Goal: Task Accomplishment & Management: Manage account settings

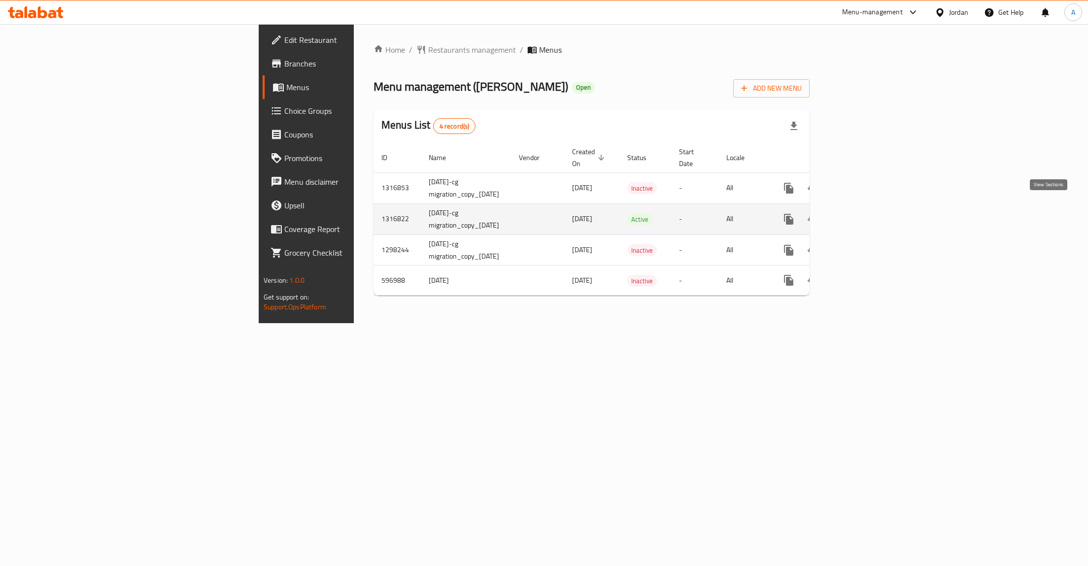
click at [866, 213] on icon "enhanced table" at bounding box center [860, 219] width 12 height 12
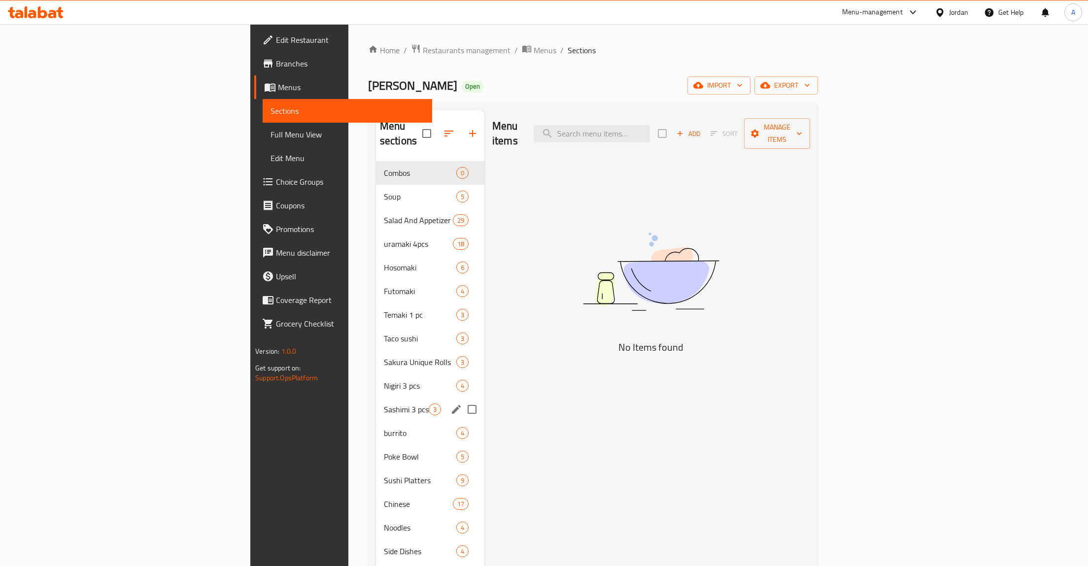
scroll to position [138, 0]
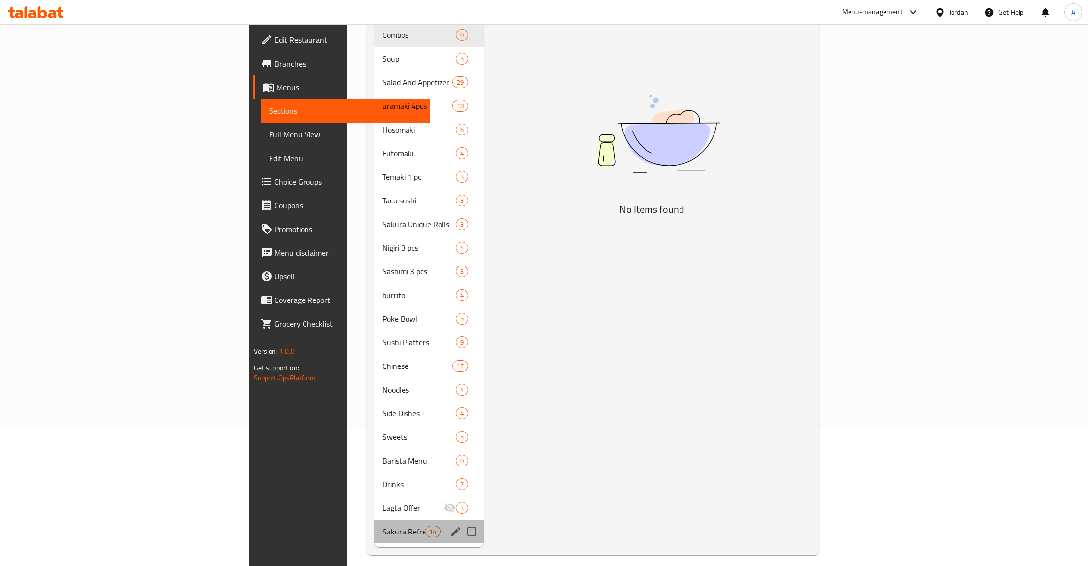
click at [374, 520] on div "Sakura Refresh Zone 14" at bounding box center [428, 532] width 109 height 24
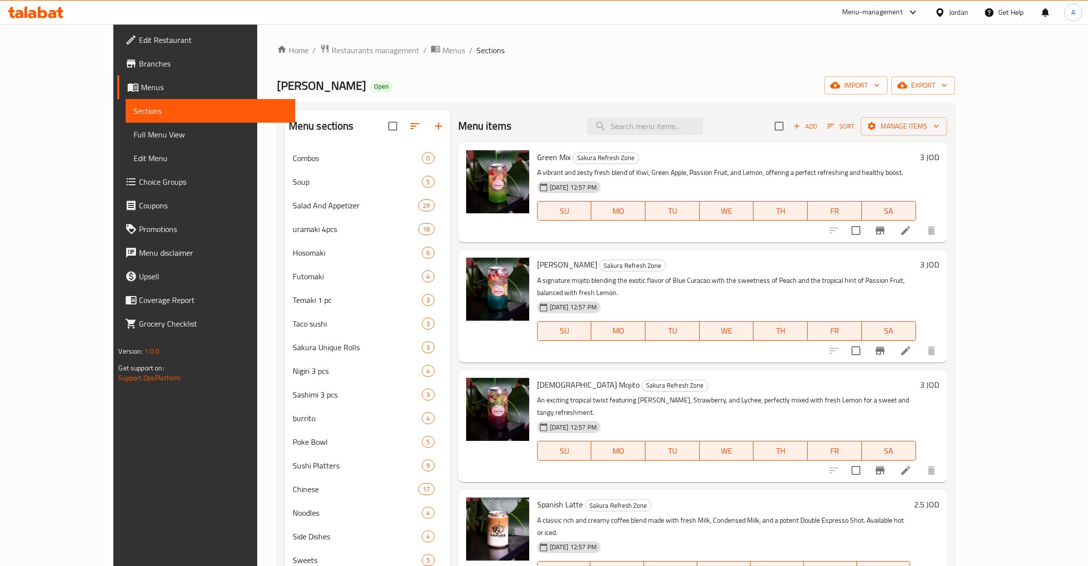
click at [134, 111] on span "Sections" at bounding box center [211, 111] width 154 height 12
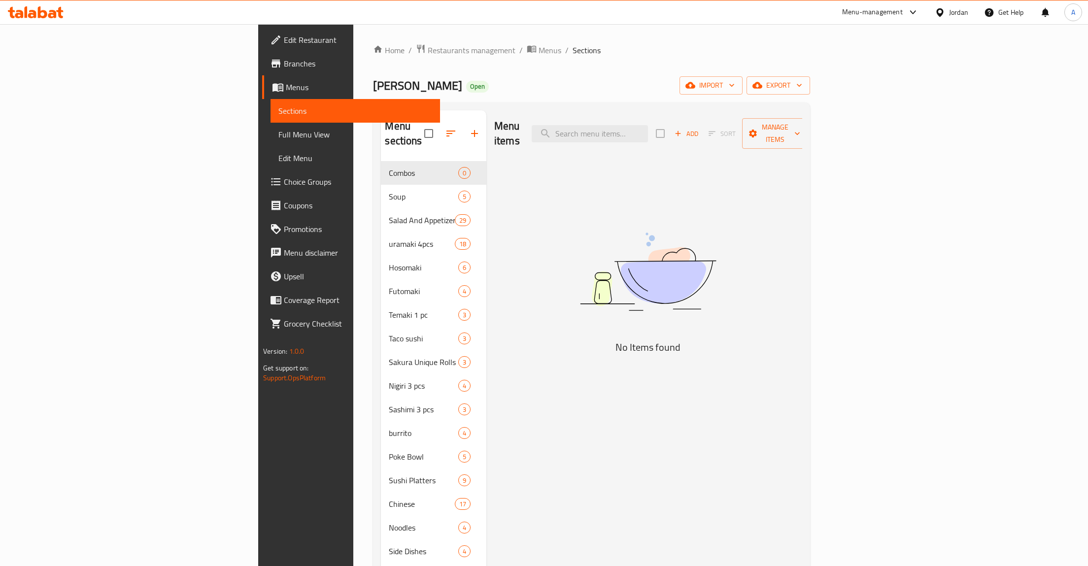
click at [286, 86] on span "Menus" at bounding box center [359, 87] width 146 height 12
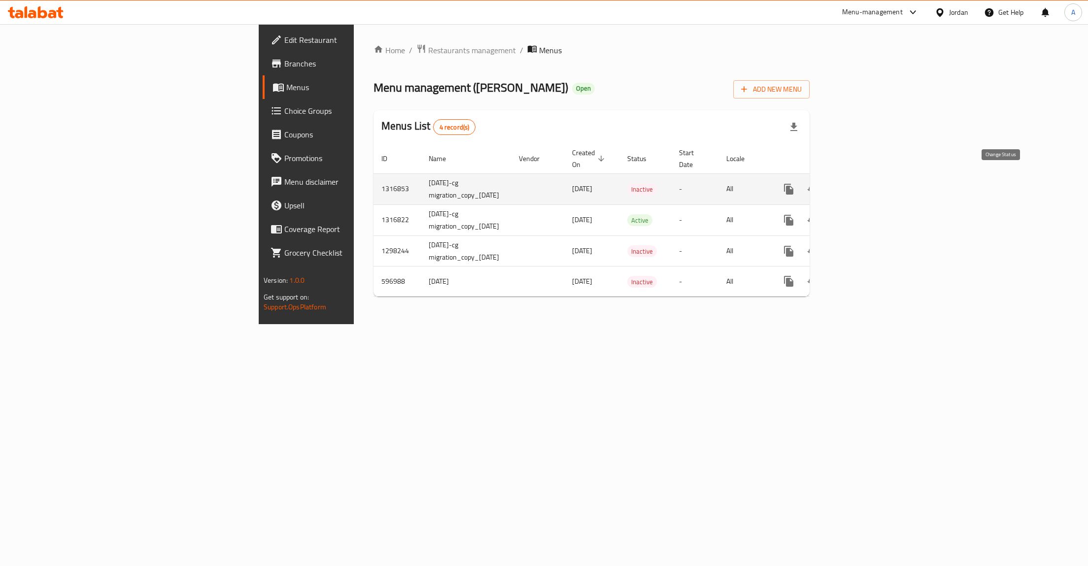
click at [818, 183] on icon "enhanced table" at bounding box center [812, 189] width 12 height 12
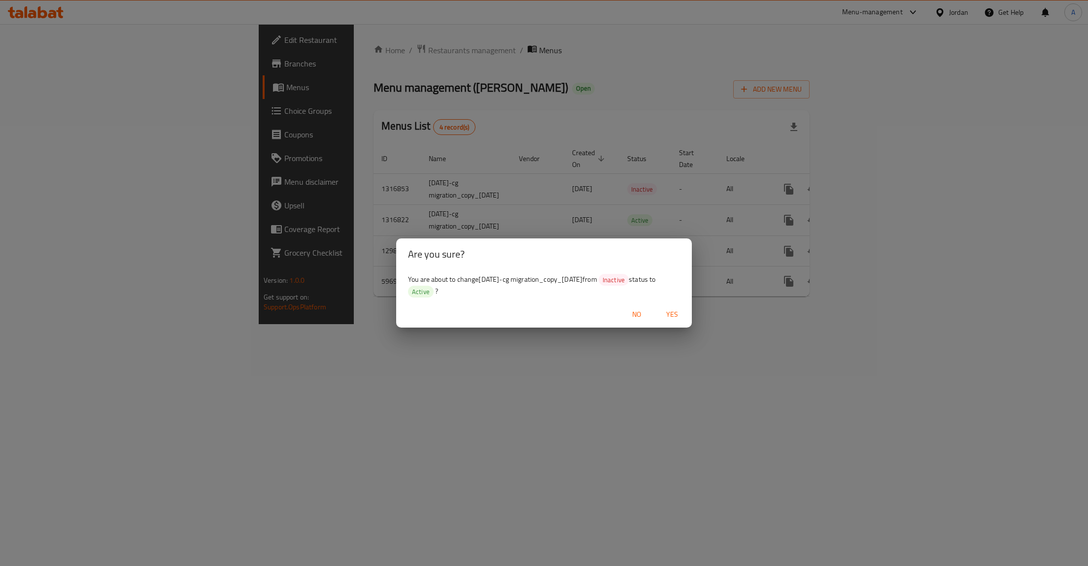
click at [672, 312] on span "Yes" at bounding box center [672, 314] width 24 height 12
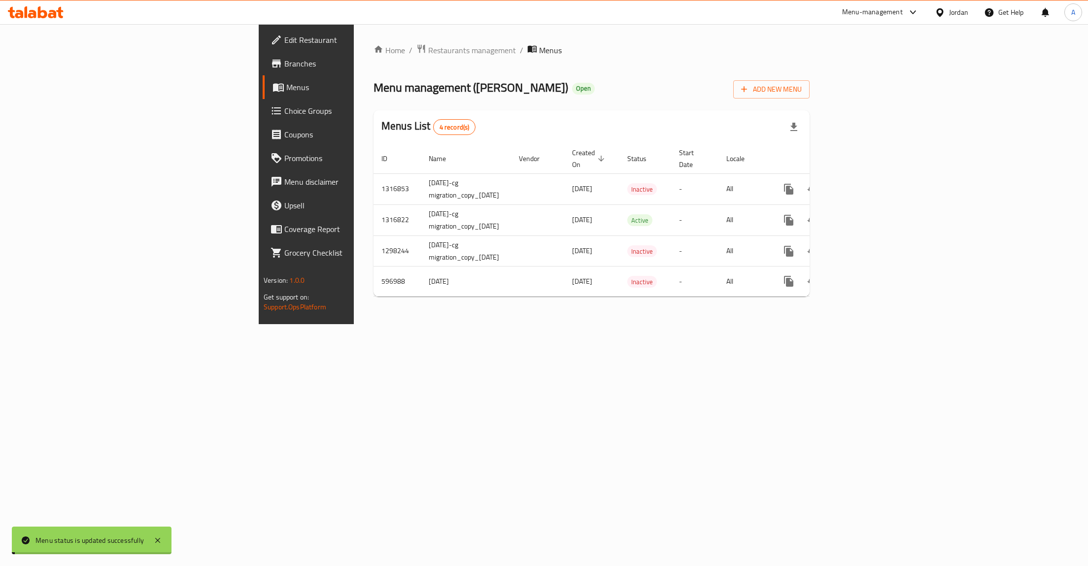
click at [829, 324] on div "Home / Restaurants management / Menus Menu management ( Chan ) Open Add New Men…" at bounding box center [591, 174] width 475 height 300
